Goal: Navigation & Orientation: Find specific page/section

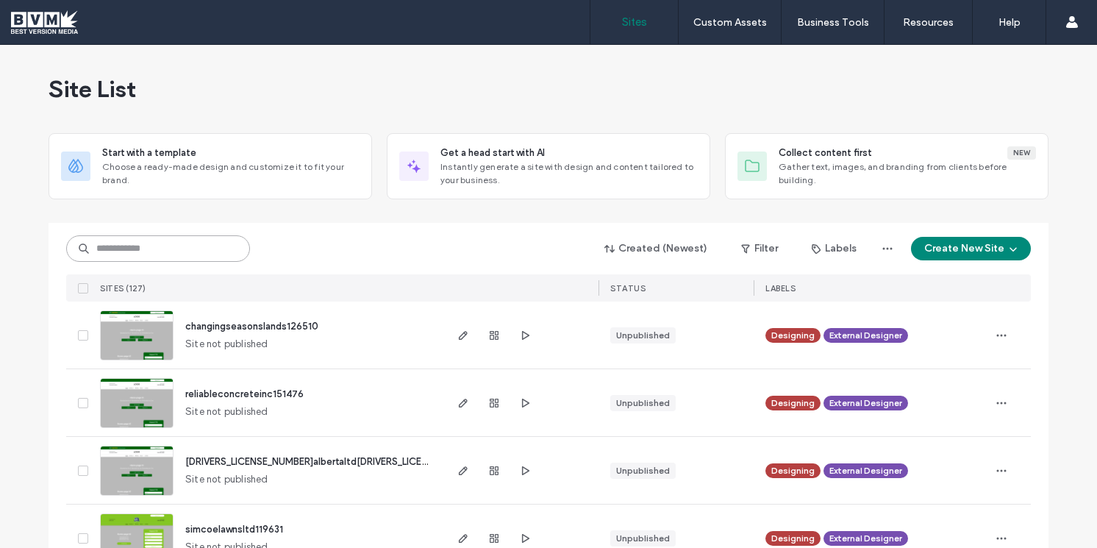
click at [139, 246] on input at bounding box center [158, 248] width 184 height 26
type input "****"
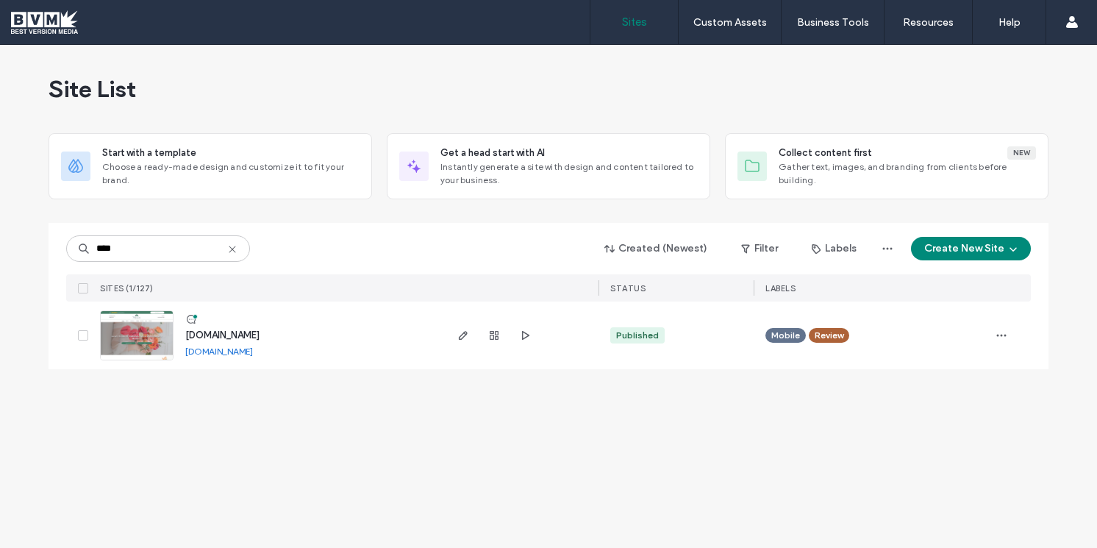
click at [232, 334] on span "[DOMAIN_NAME]" at bounding box center [222, 335] width 74 height 11
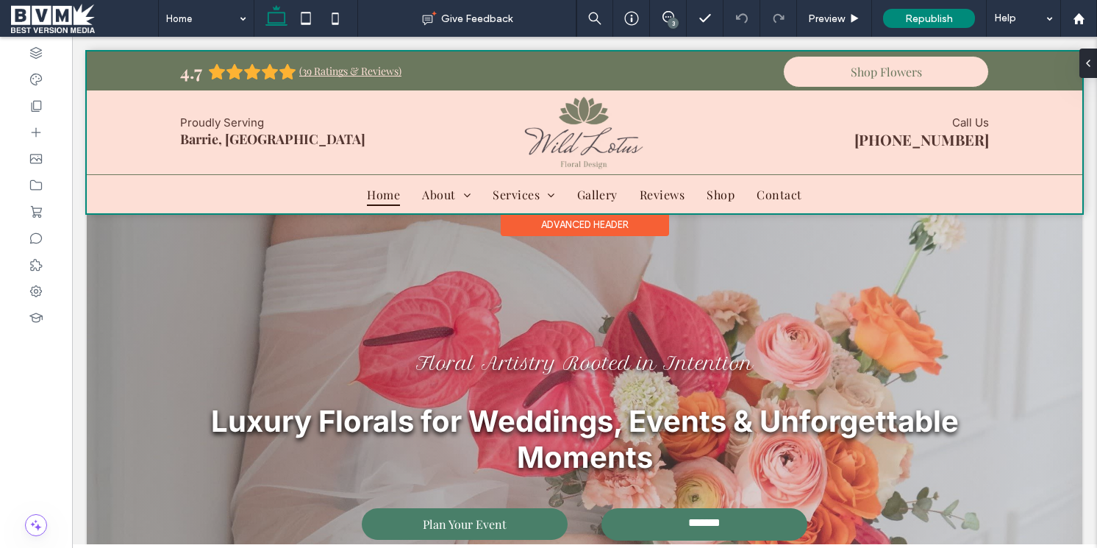
click at [597, 196] on div at bounding box center [585, 132] width 996 height 162
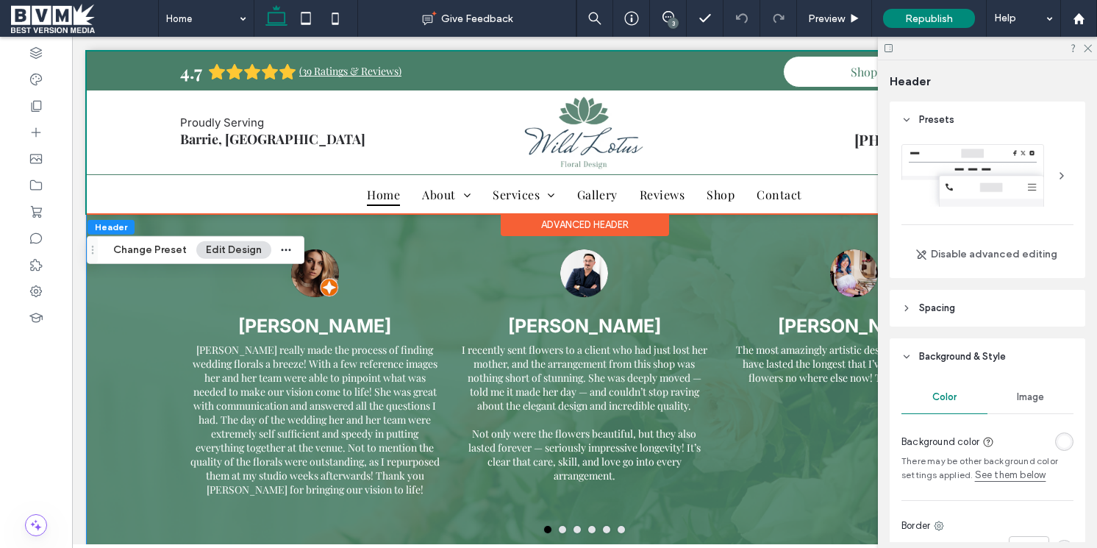
scroll to position [4478, 0]
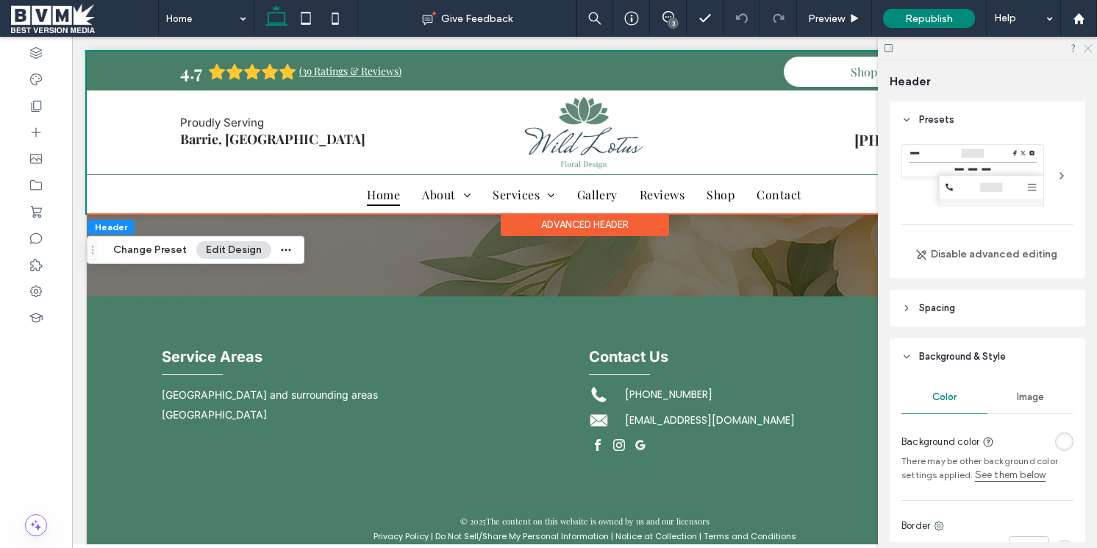
click at [1089, 49] on icon at bounding box center [1088, 48] width 10 height 10
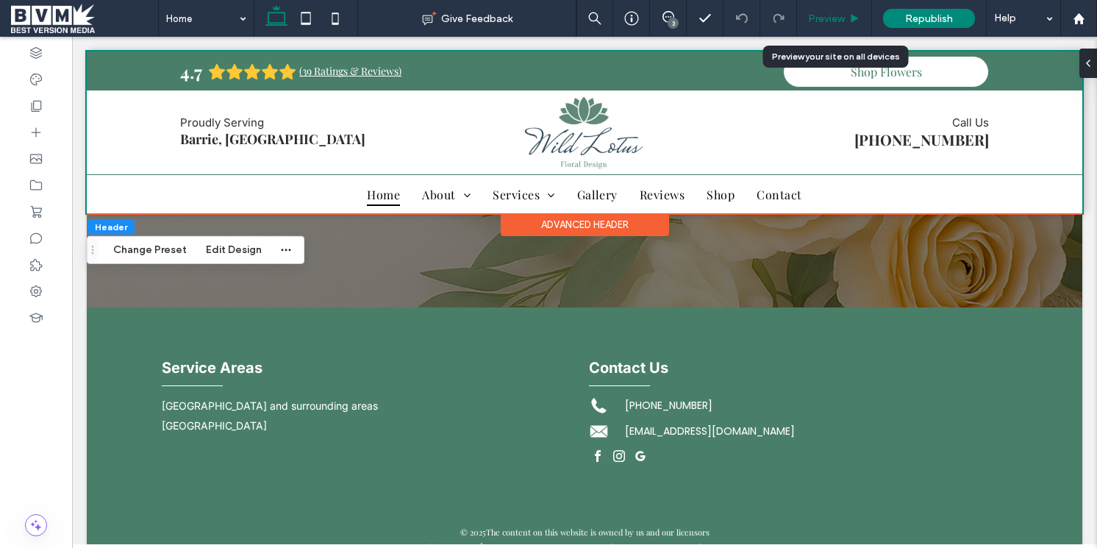
click at [831, 20] on span "Preview" at bounding box center [826, 19] width 37 height 13
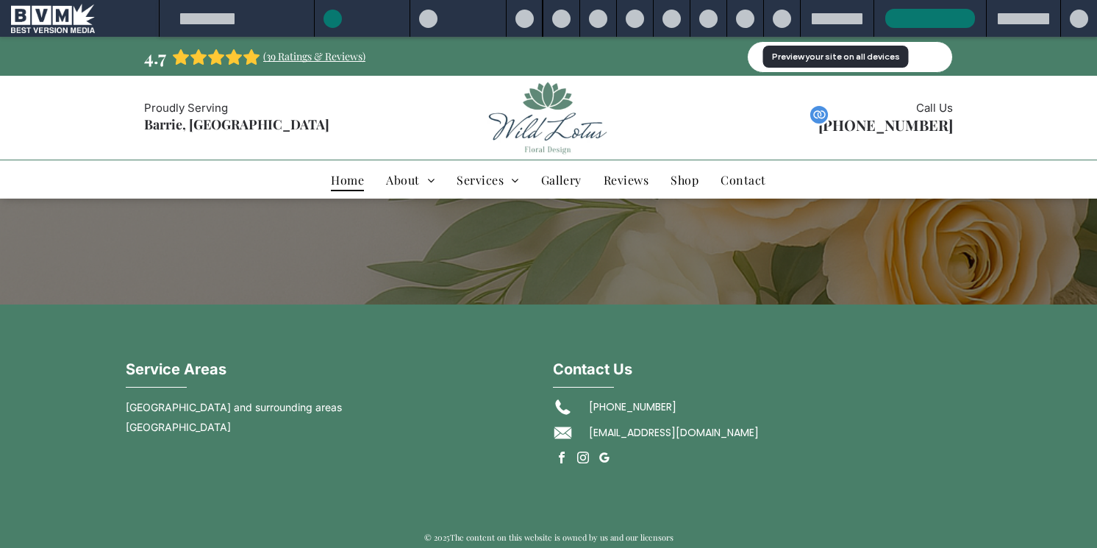
scroll to position [4451, 0]
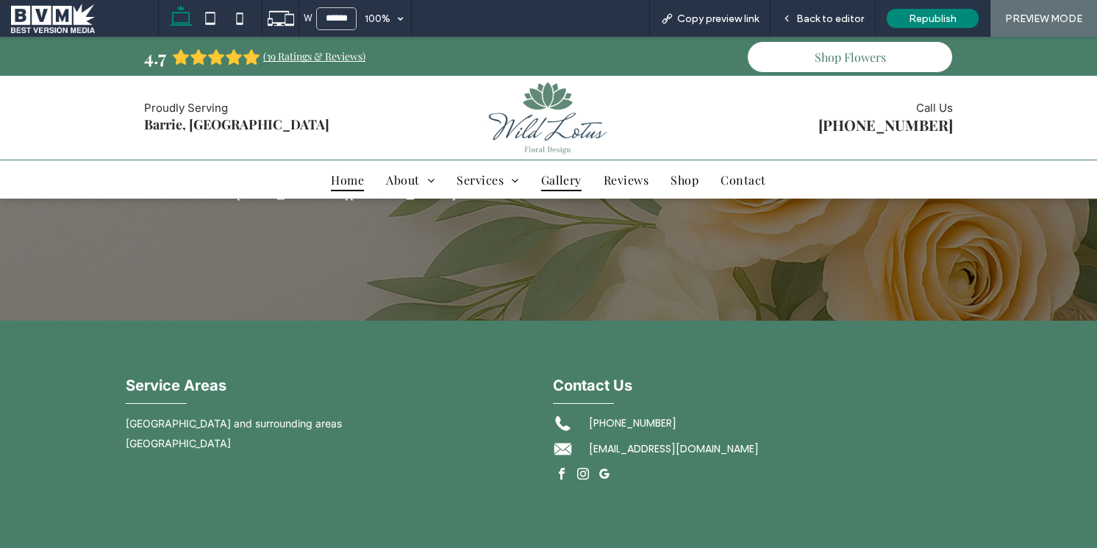
click at [567, 177] on span "Gallery" at bounding box center [561, 179] width 40 height 23
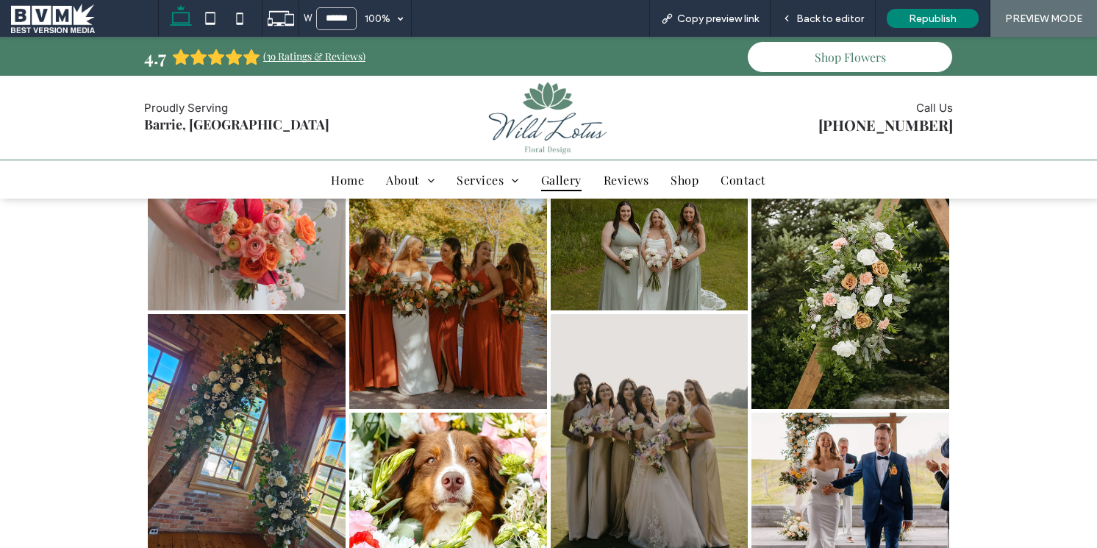
scroll to position [271, 0]
